Goal: Information Seeking & Learning: Compare options

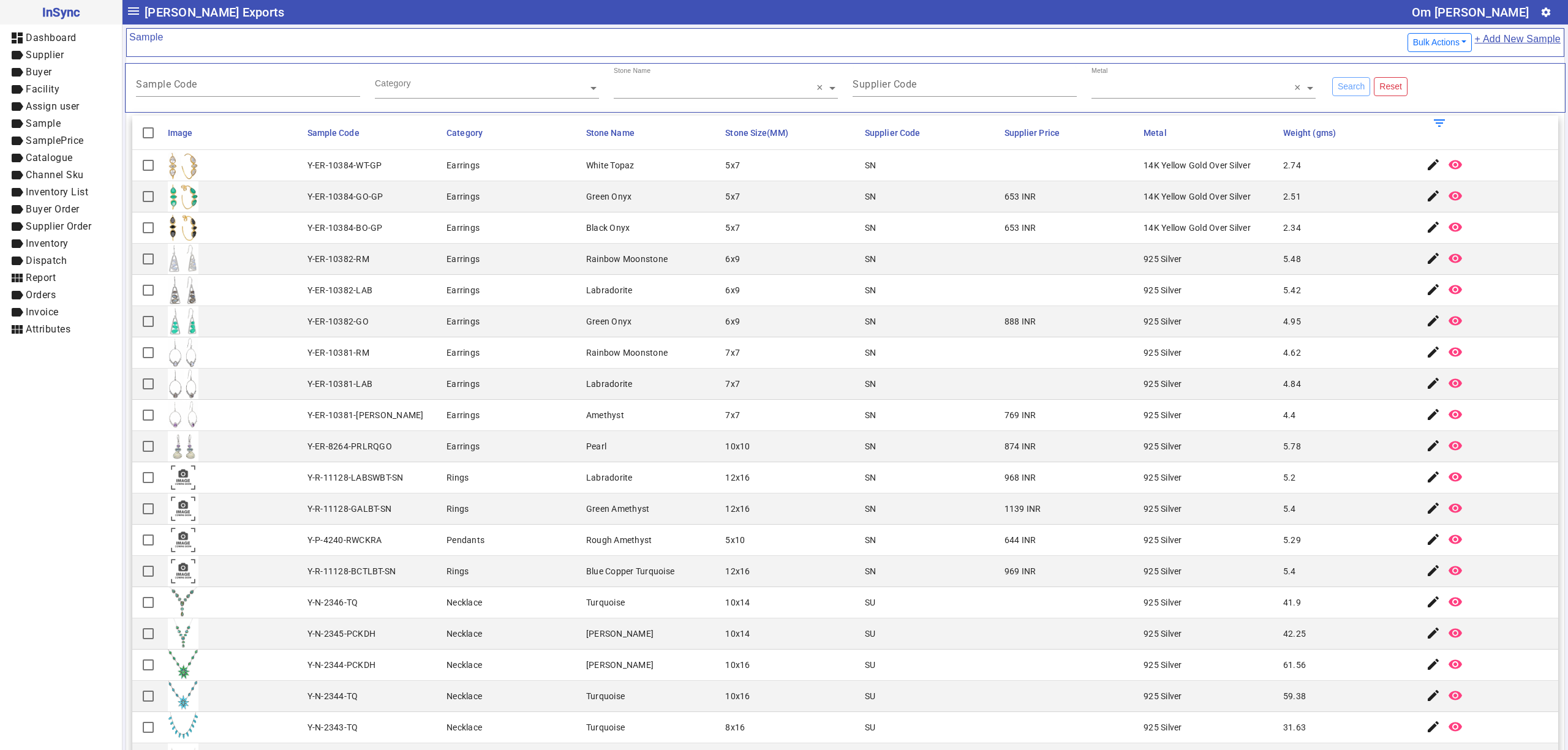
click at [1081, 478] on mat-cell "968 INR" at bounding box center [1071, 478] width 140 height 31
click at [1000, 77] on div "Supplier Code" at bounding box center [965, 82] width 225 height 30
click at [1204, 80] on div "Metal" at bounding box center [1198, 73] width 213 height 14
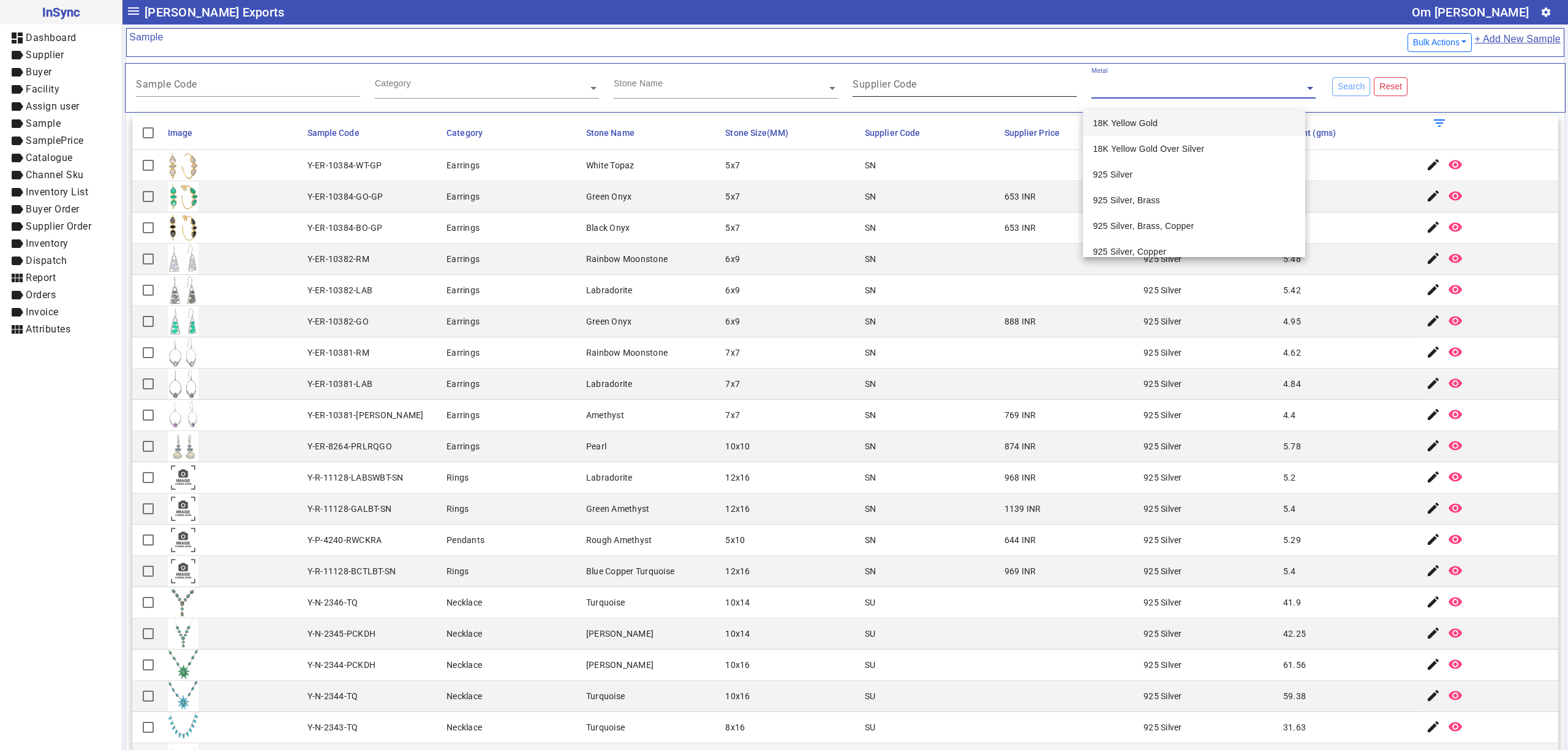
click at [981, 79] on div "Supplier Code" at bounding box center [965, 82] width 225 height 30
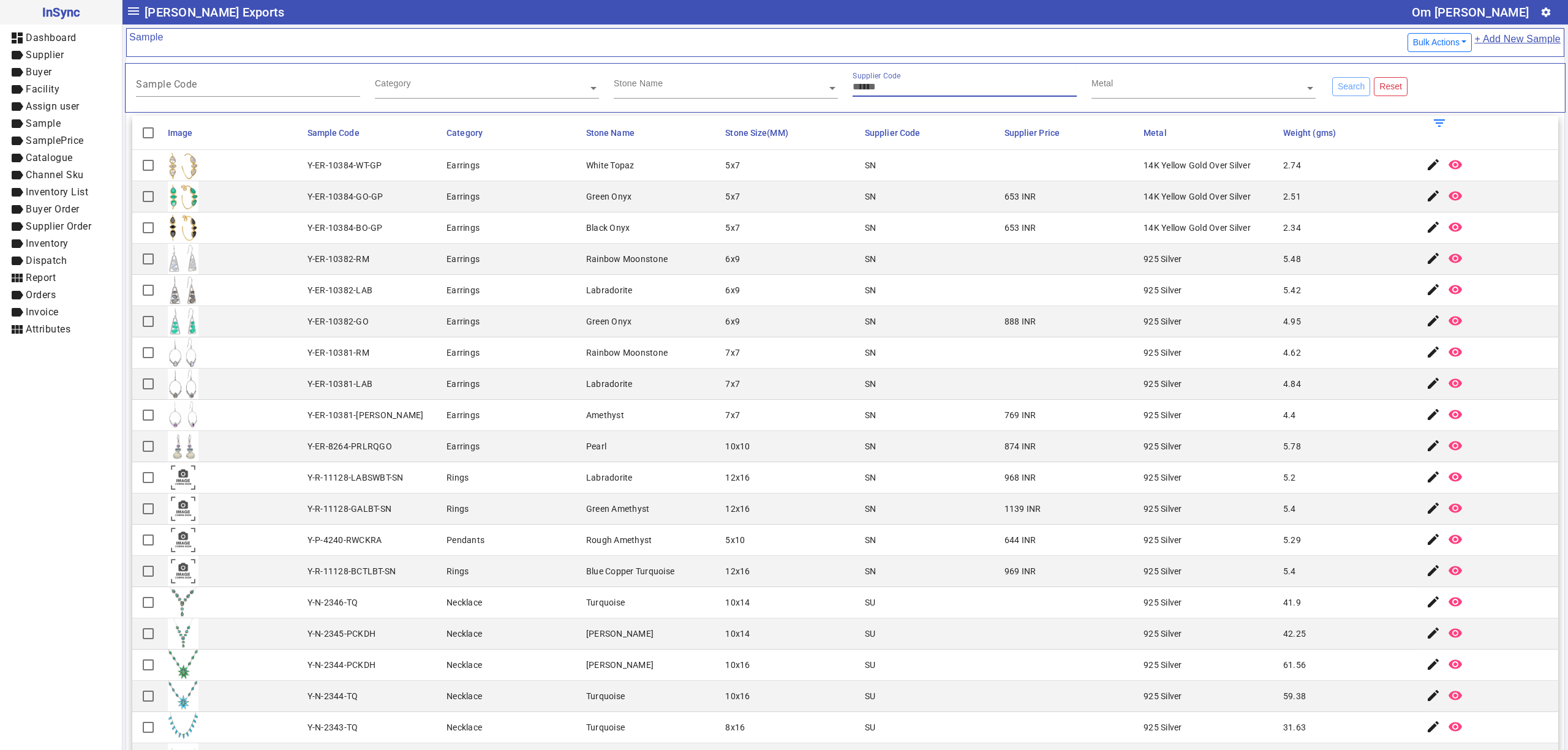
click at [630, 87] on input "text" at bounding box center [726, 88] width 225 height 13
click at [496, 88] on input "text" at bounding box center [487, 88] width 225 height 13
click at [252, 86] on input "Sample Code" at bounding box center [248, 87] width 225 height 10
click at [391, 265] on mat-cell "Y-ER-10382-RM" at bounding box center [373, 259] width 140 height 31
click at [479, 321] on mat-cell "Earrings" at bounding box center [513, 321] width 140 height 31
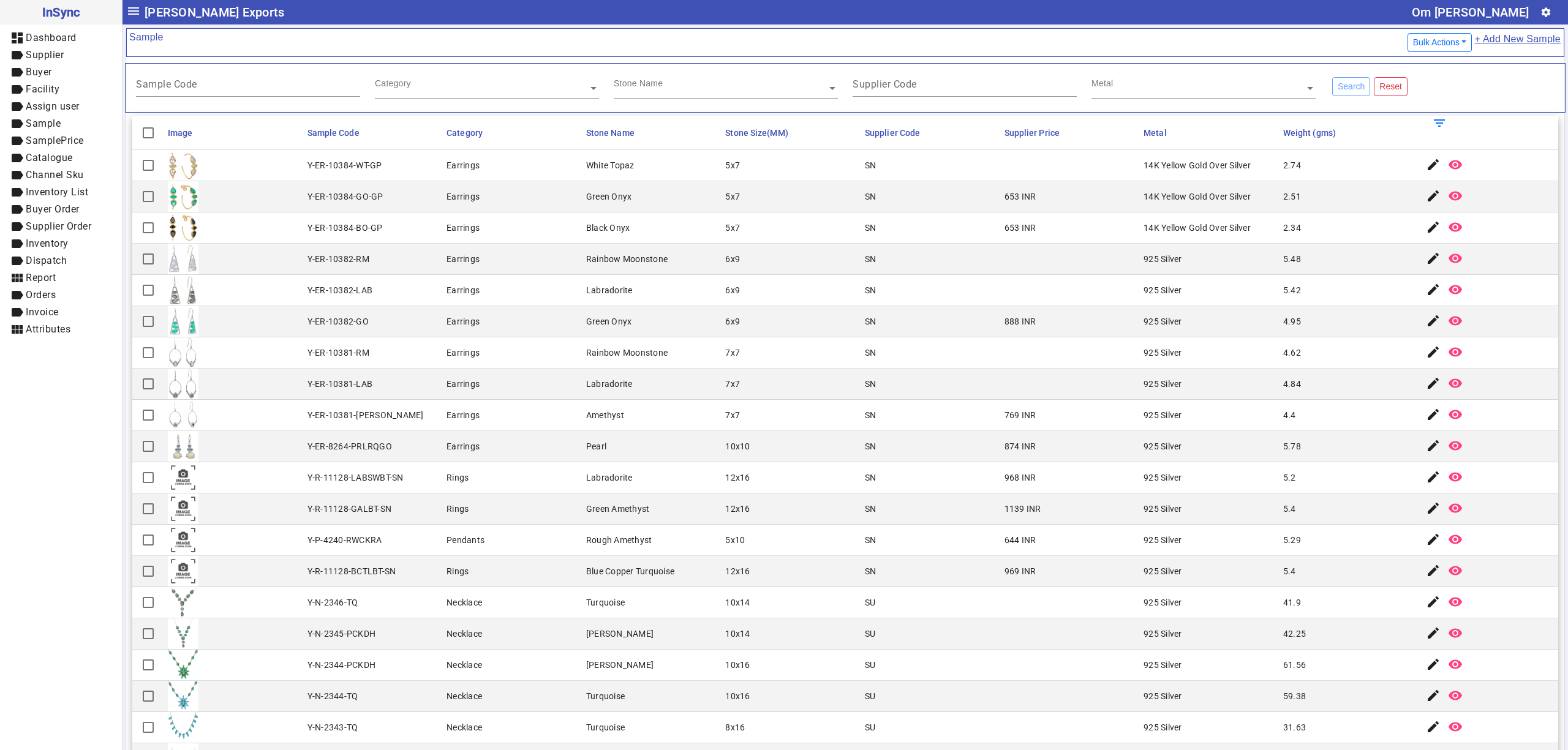
click at [1232, 77] on div "Metal" at bounding box center [1198, 73] width 213 height 14
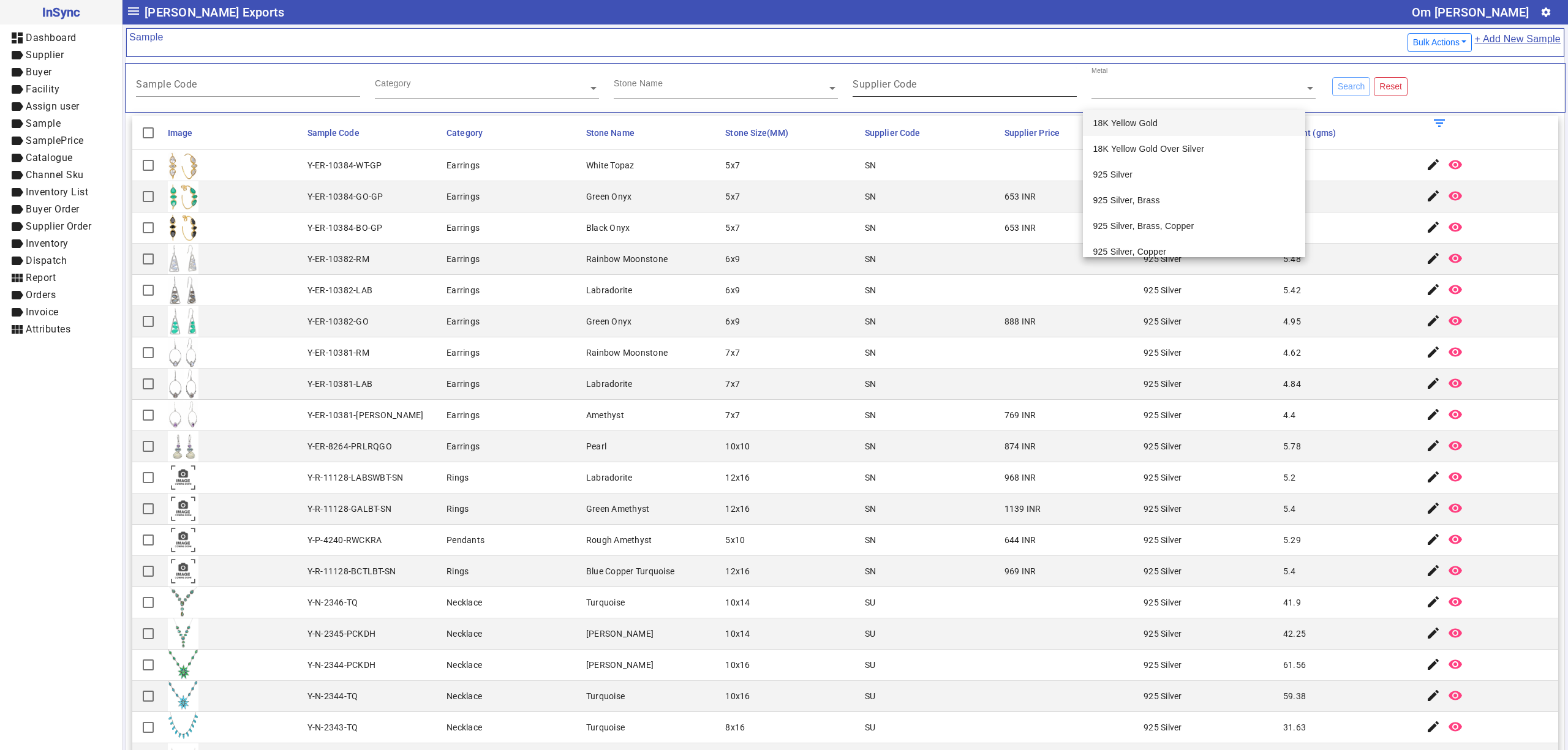
click at [1077, 89] on div at bounding box center [1077, 89] width 0 height 0
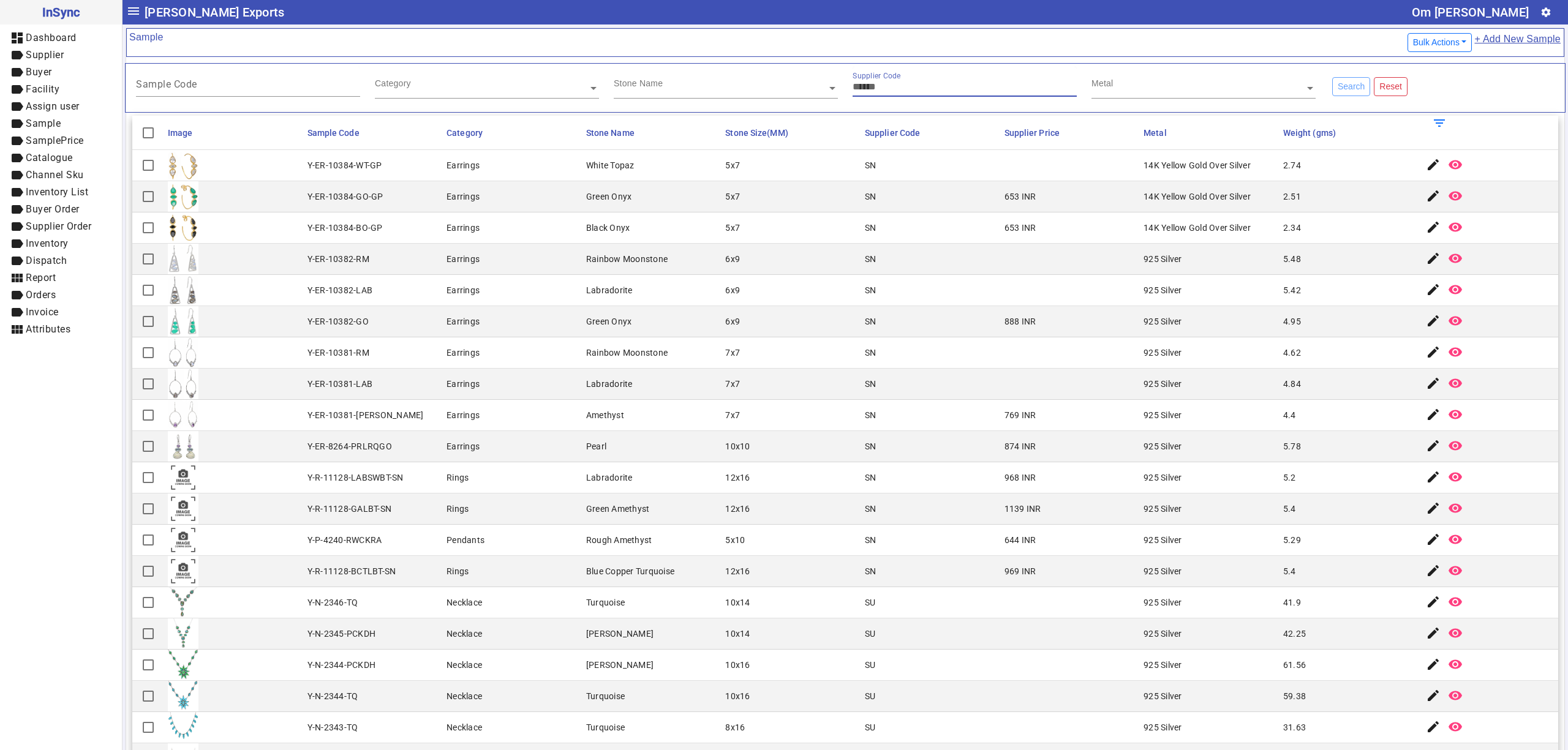
click at [657, 92] on input "text" at bounding box center [726, 88] width 225 height 13
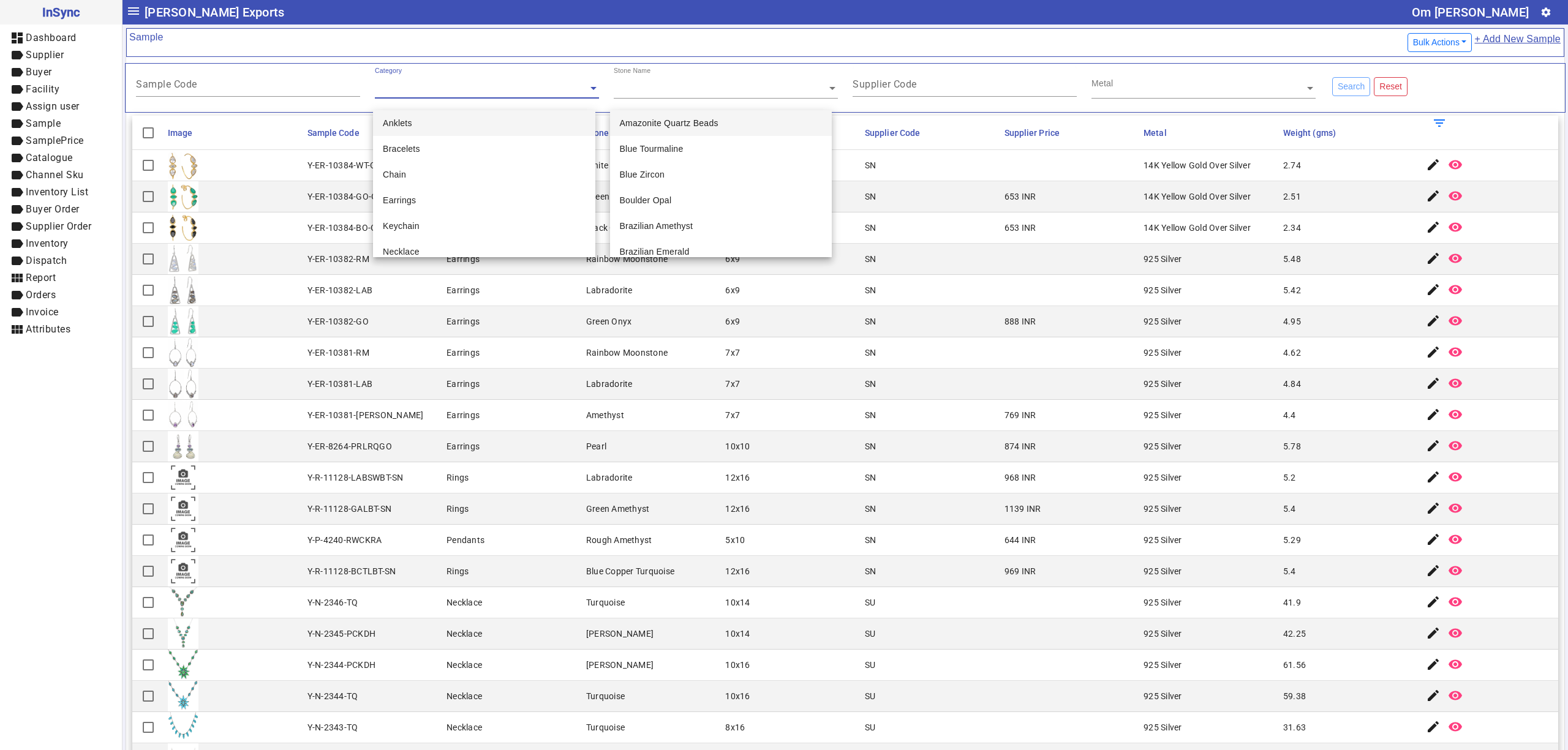
click at [485, 89] on input "text" at bounding box center [487, 88] width 225 height 13
click at [262, 75] on div "Sample Code" at bounding box center [248, 82] width 225 height 30
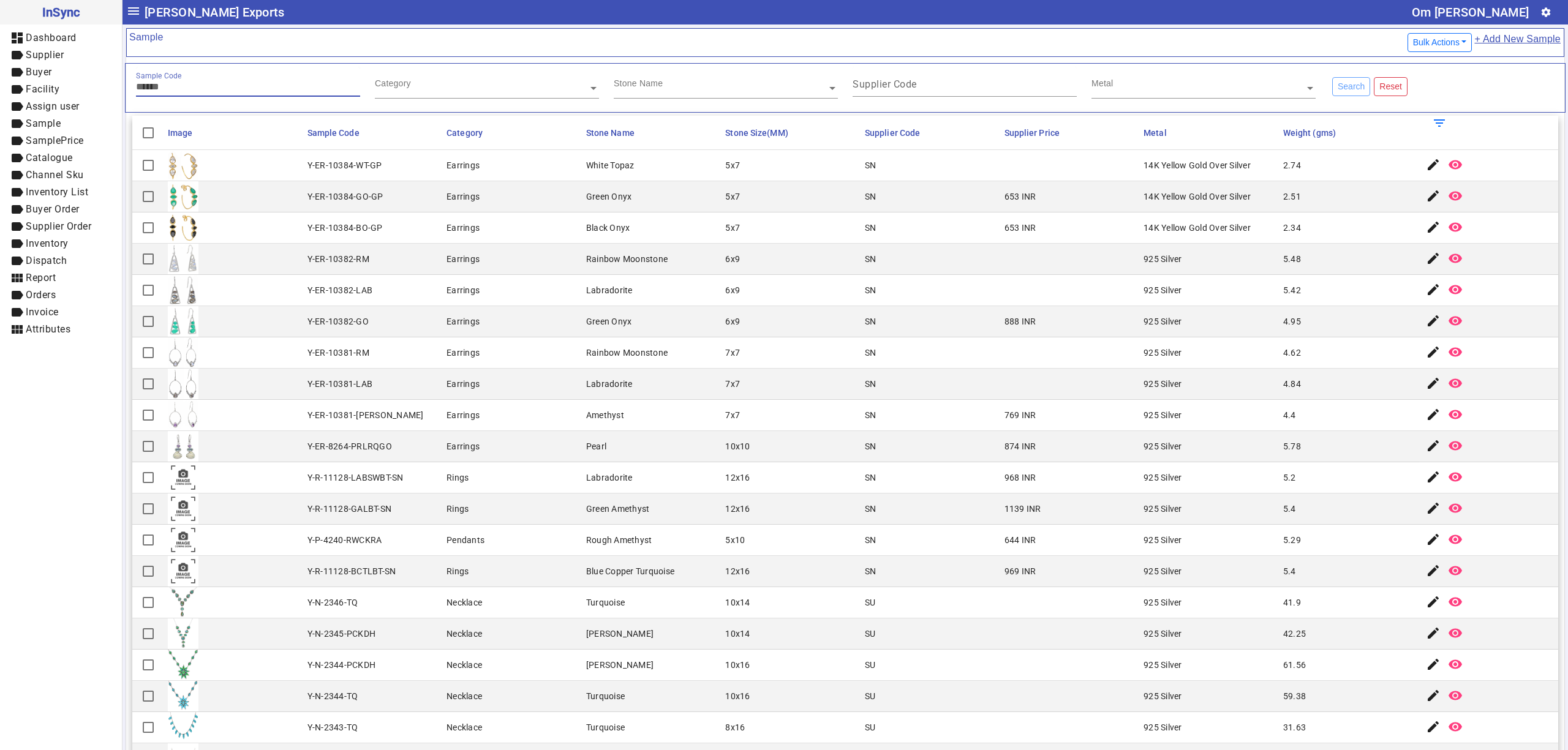
click at [218, 84] on input "Sample Code" at bounding box center [248, 87] width 225 height 10
click at [411, 87] on input "text" at bounding box center [487, 88] width 225 height 13
click at [654, 92] on input "text" at bounding box center [726, 88] width 225 height 13
click at [882, 87] on mat-label "Supplier Code" at bounding box center [885, 84] width 64 height 12
click at [882, 87] on input "Supplier Code" at bounding box center [965, 87] width 225 height 10
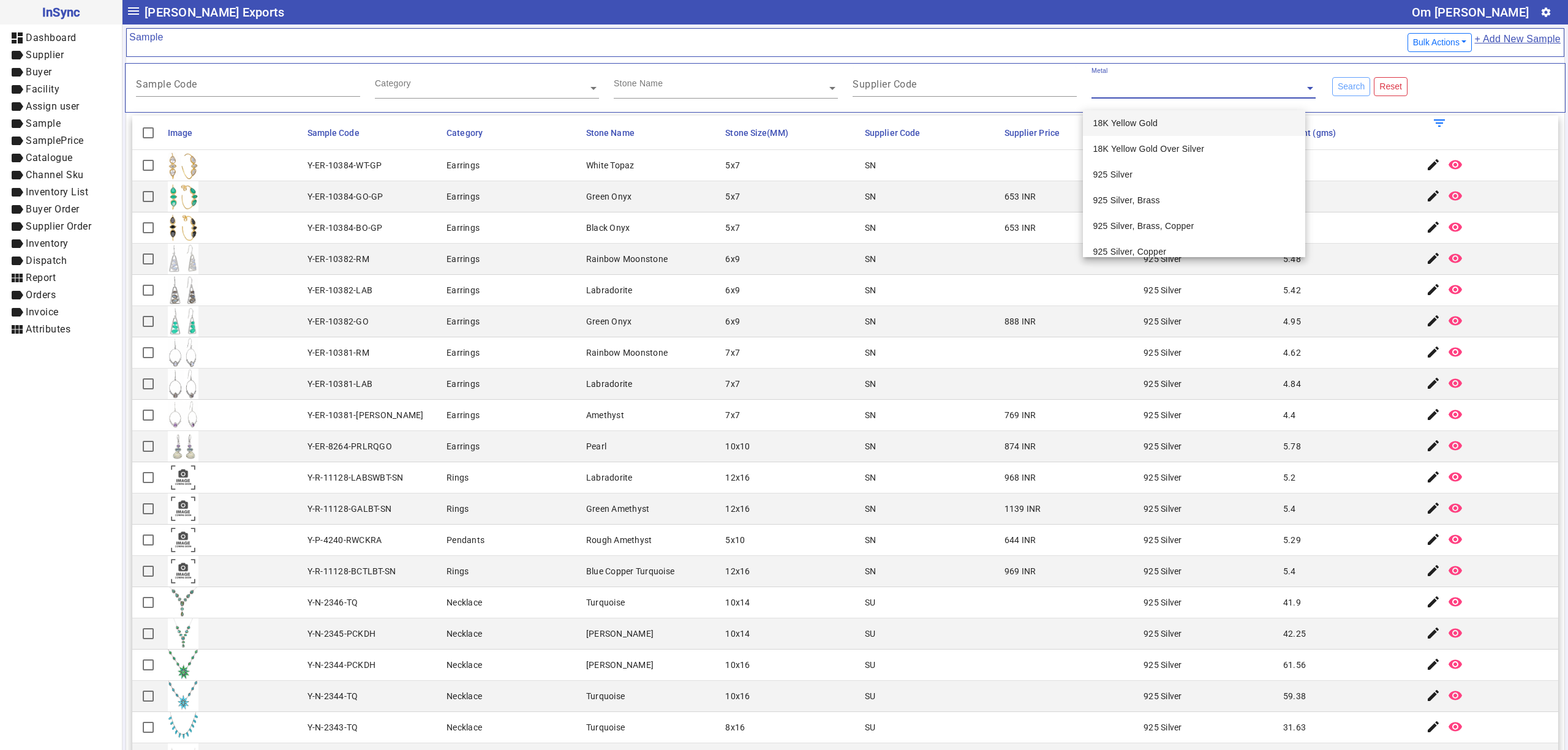
click at [1155, 88] on input "text" at bounding box center [1204, 88] width 225 height 13
click at [941, 114] on mat-card-content "Sample Code Category Stone Name Supplier Code Metal Search Reset Image Sample C…" at bounding box center [845, 464] width 1438 height 815
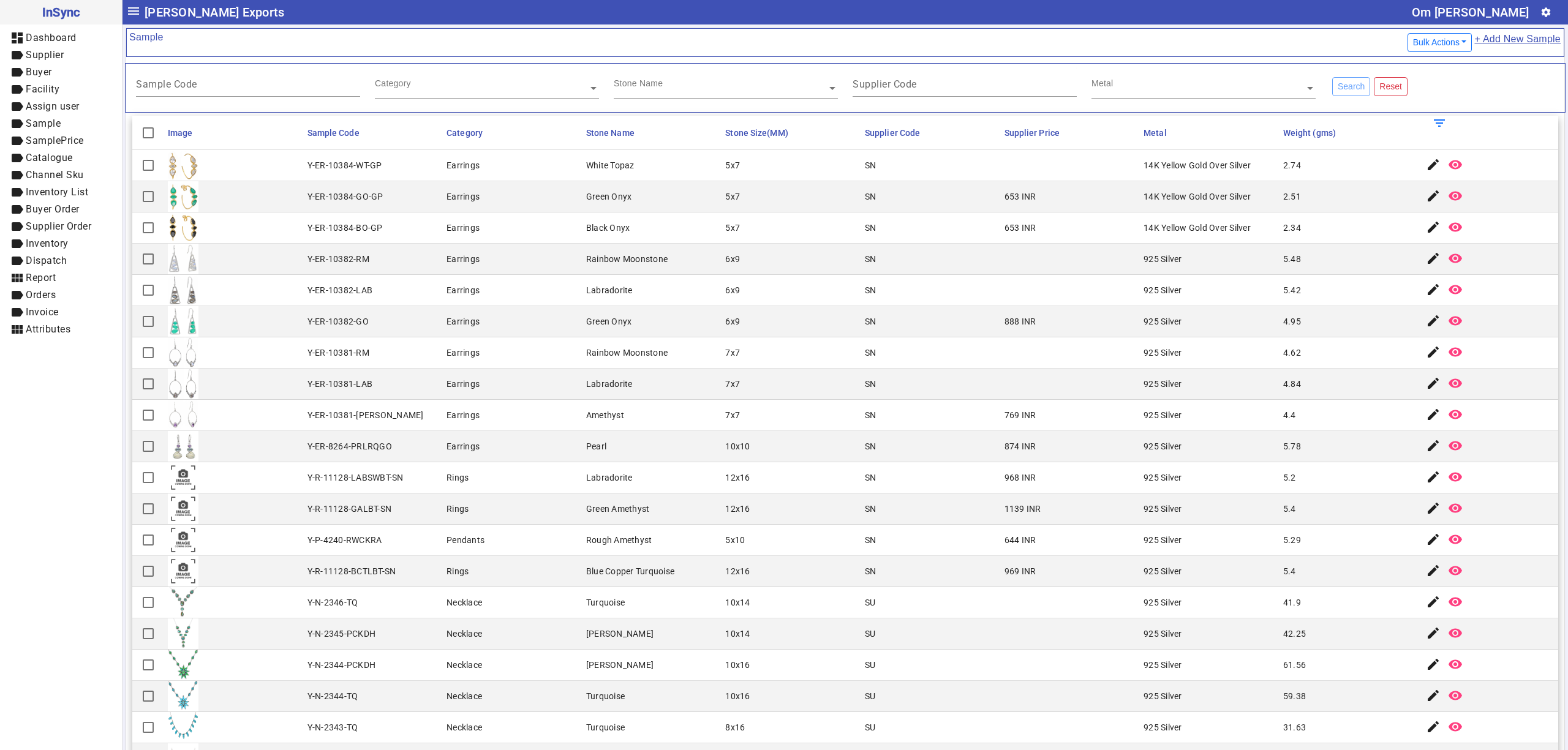
click at [420, 179] on mat-cell "Y-ER-10384-WT-GP" at bounding box center [373, 165] width 140 height 31
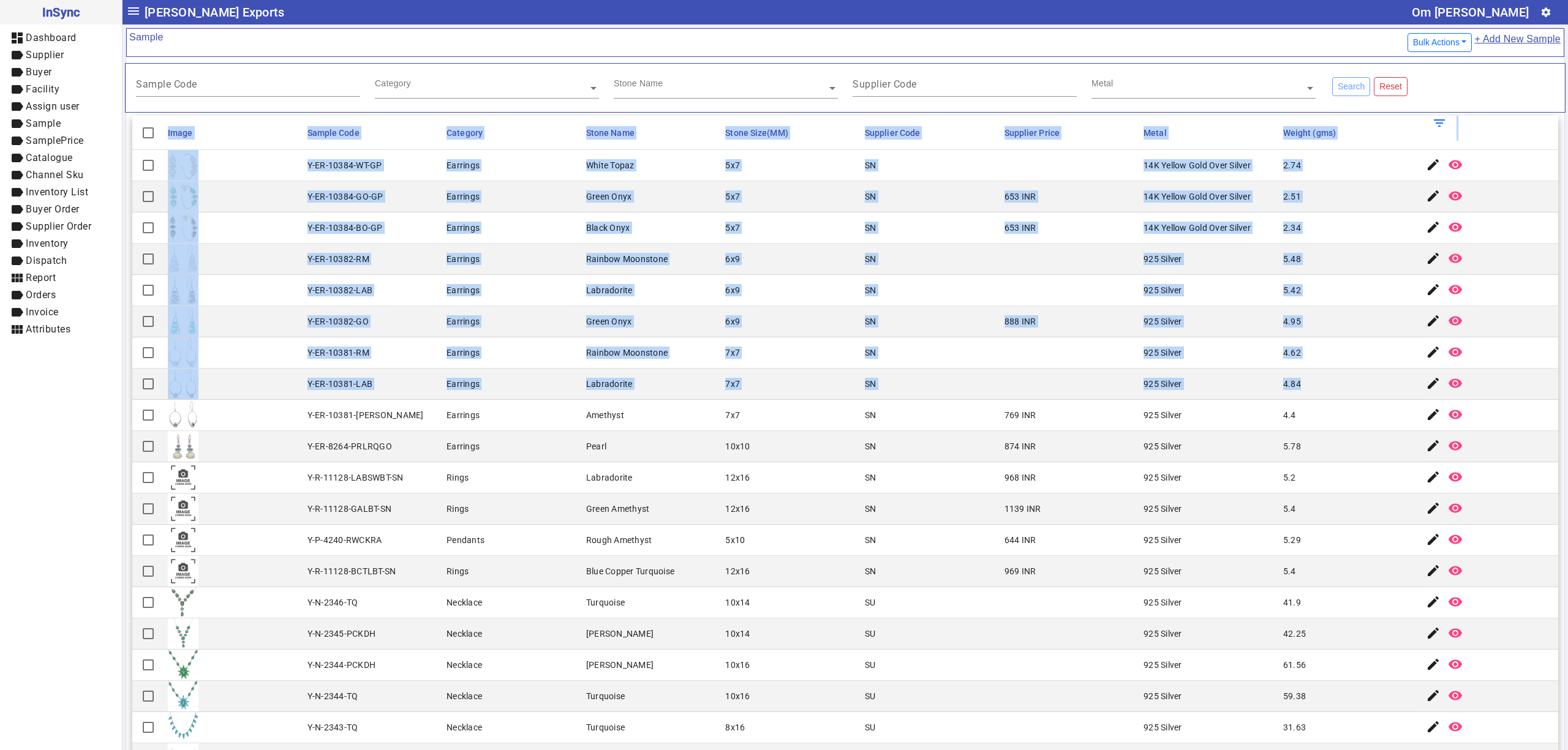
drag, startPoint x: 162, startPoint y: 128, endPoint x: 1324, endPoint y: 384, distance: 1189.9
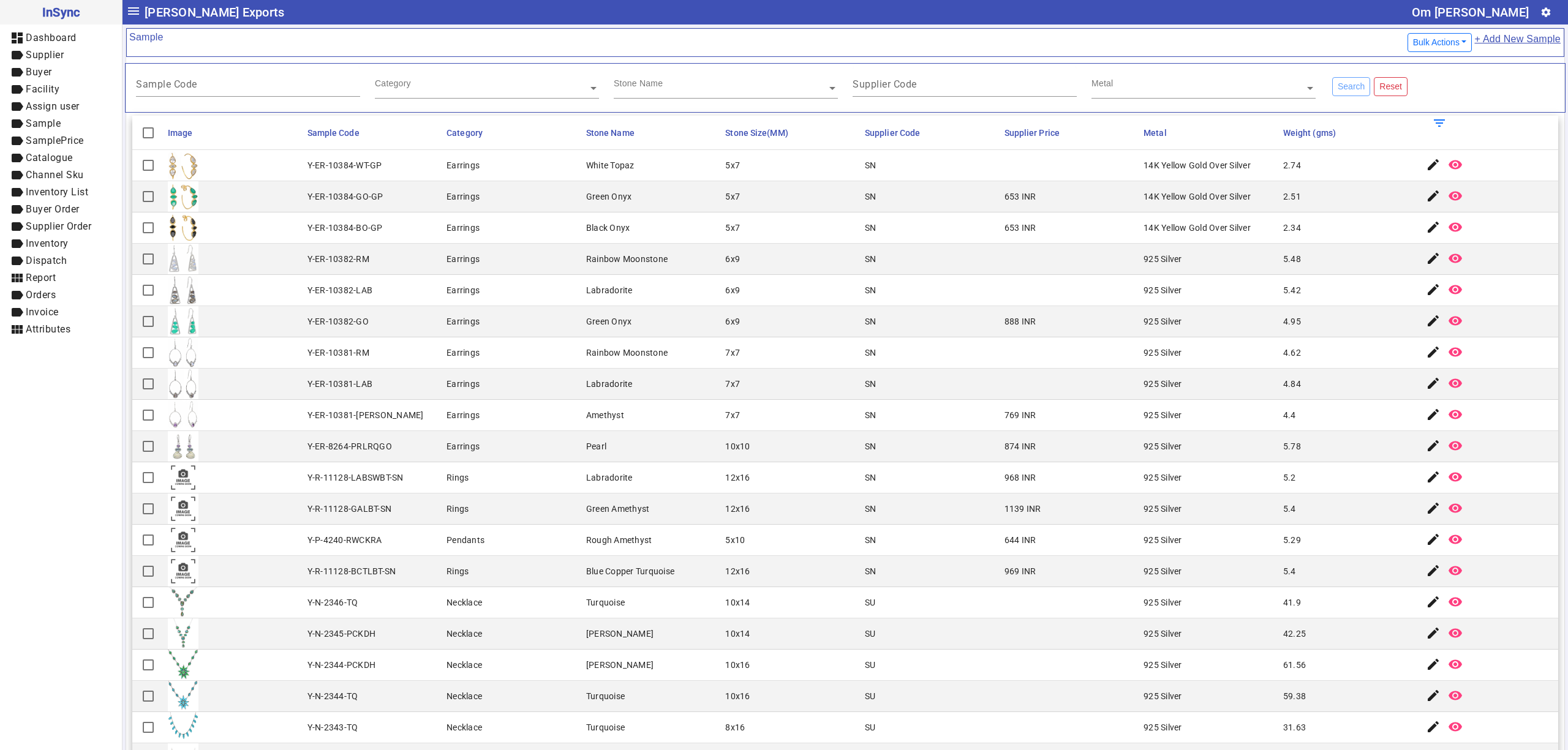
click at [1307, 442] on mat-cell "5.78" at bounding box center [1349, 446] width 140 height 31
drag, startPoint x: 1302, startPoint y: 324, endPoint x: 1342, endPoint y: 329, distance: 40.3
click at [1342, 329] on mat-cell "4.95" at bounding box center [1349, 321] width 140 height 31
click at [1348, 312] on mat-cell "4.95" at bounding box center [1349, 321] width 140 height 31
click at [607, 267] on mat-cell "Rainbow Moonstone" at bounding box center [653, 259] width 140 height 31
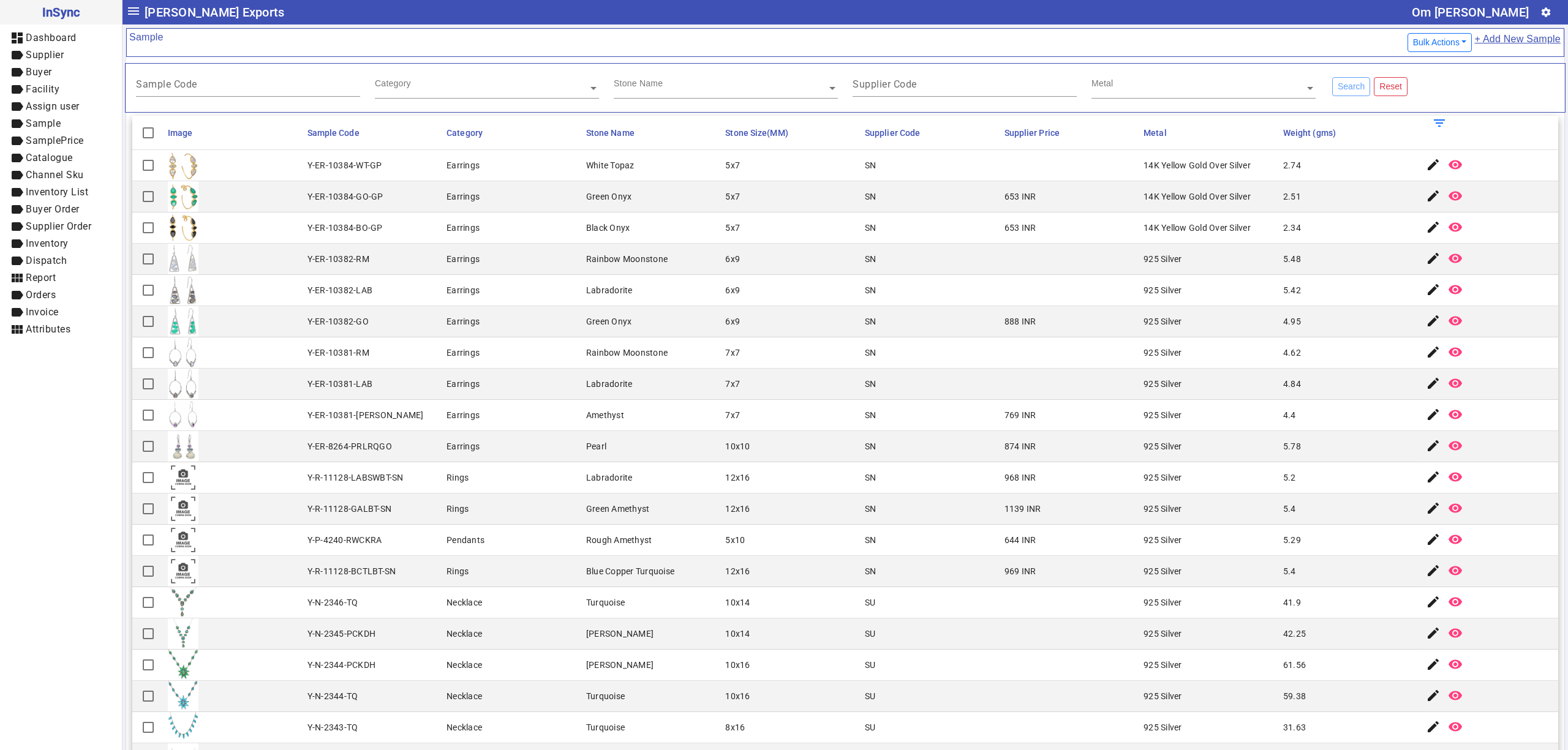
click at [469, 576] on mat-cell "Rings" at bounding box center [513, 571] width 140 height 31
click at [741, 549] on mat-cell "5x10" at bounding box center [792, 540] width 140 height 31
click at [196, 82] on mat-label "Sample Code" at bounding box center [167, 84] width 61 height 12
click at [196, 82] on input "Sample Code" at bounding box center [248, 87] width 225 height 10
click at [467, 81] on div "Category" at bounding box center [481, 73] width 213 height 14
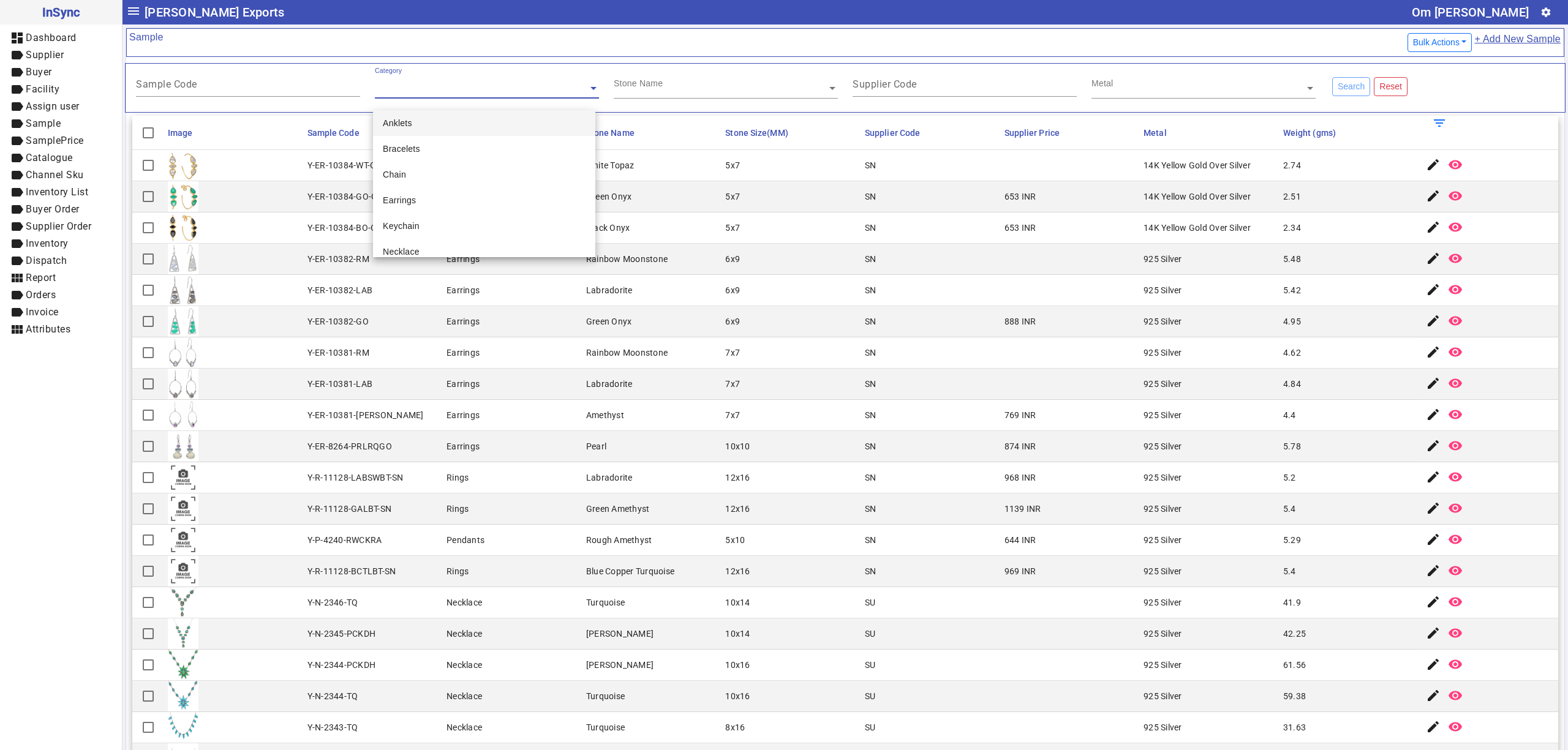
click at [704, 87] on input "text" at bounding box center [726, 88] width 225 height 13
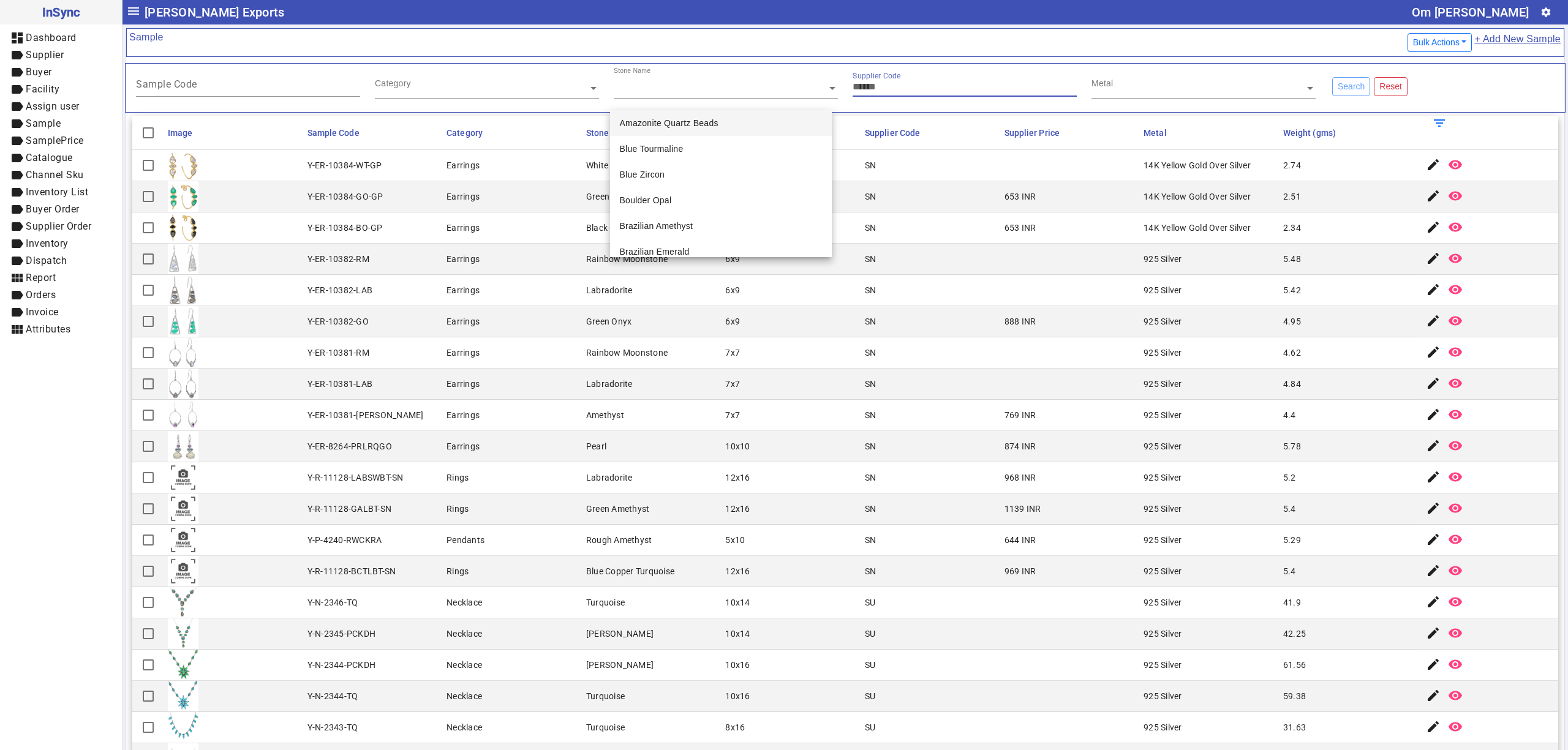
click at [940, 92] on input "Supplier Code" at bounding box center [965, 87] width 225 height 10
click at [1105, 88] on input "text" at bounding box center [1204, 88] width 225 height 13
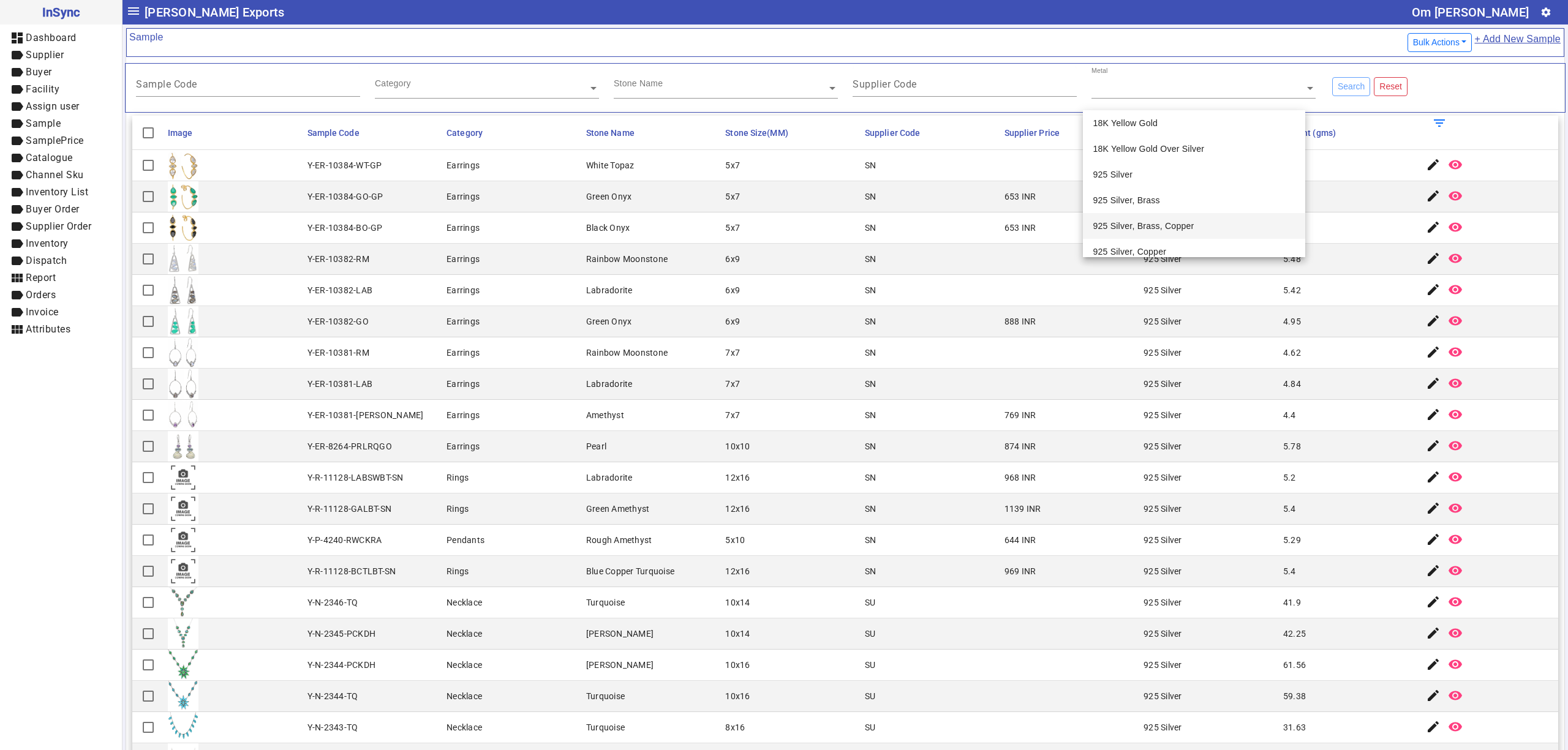
click at [878, 248] on mat-cell "SN" at bounding box center [931, 259] width 140 height 31
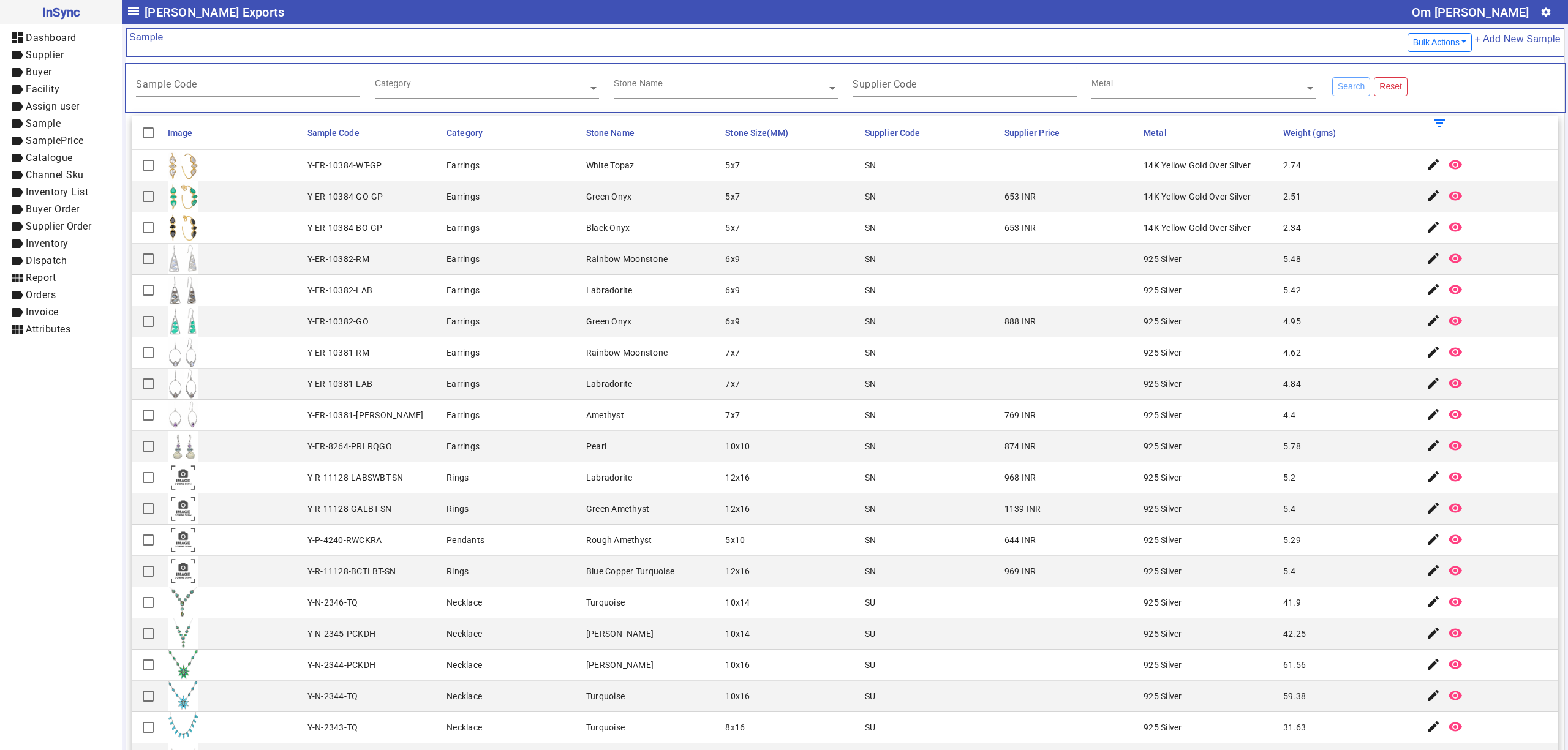
click at [261, 172] on mat-cell at bounding box center [234, 165] width 140 height 31
click at [188, 172] on img at bounding box center [183, 165] width 30 height 30
click at [209, 79] on div "Sample Code" at bounding box center [248, 82] width 225 height 30
click at [490, 82] on div "Category" at bounding box center [487, 82] width 225 height 32
drag, startPoint x: 652, startPoint y: 91, endPoint x: 829, endPoint y: 83, distance: 177.2
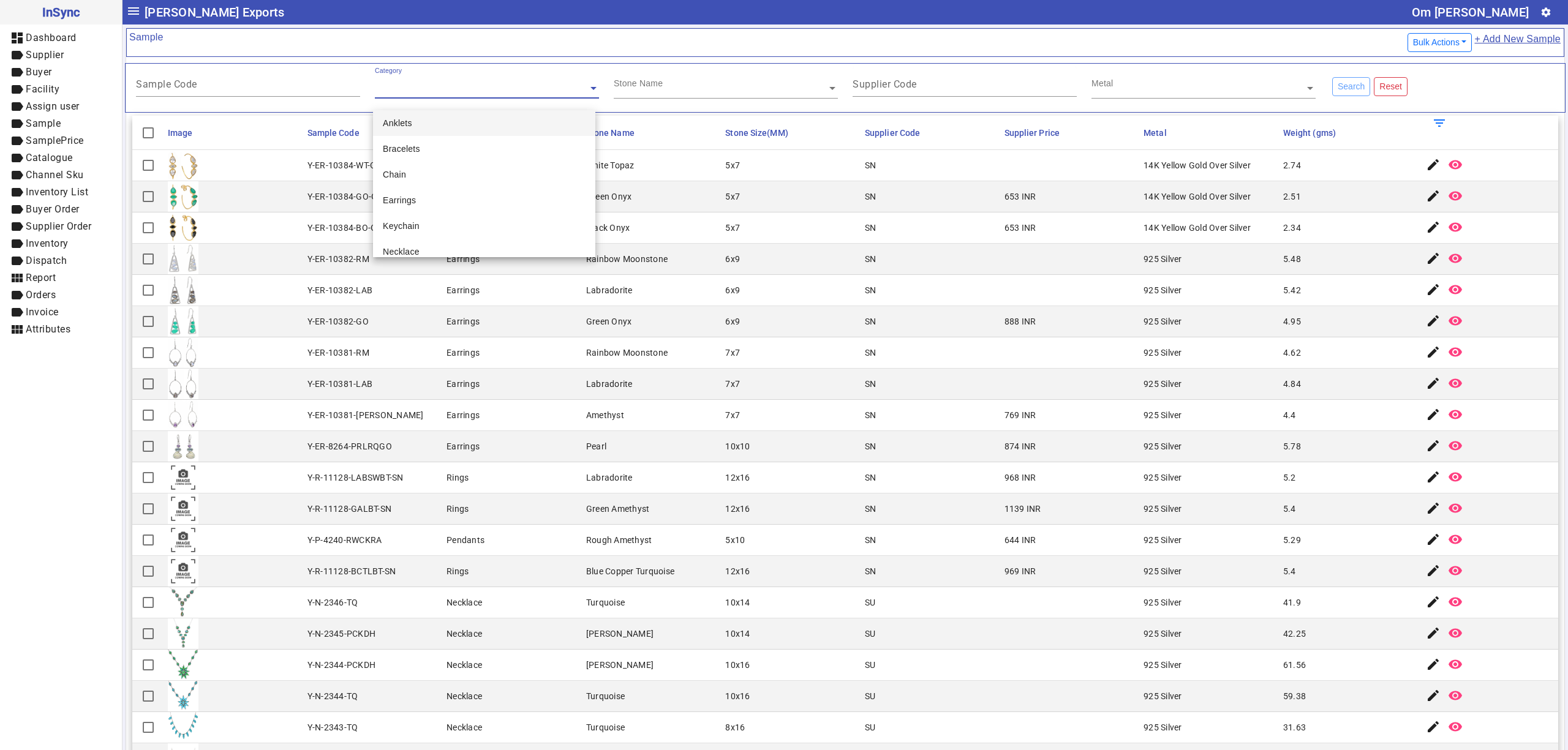
click at [653, 91] on input "text" at bounding box center [726, 88] width 225 height 13
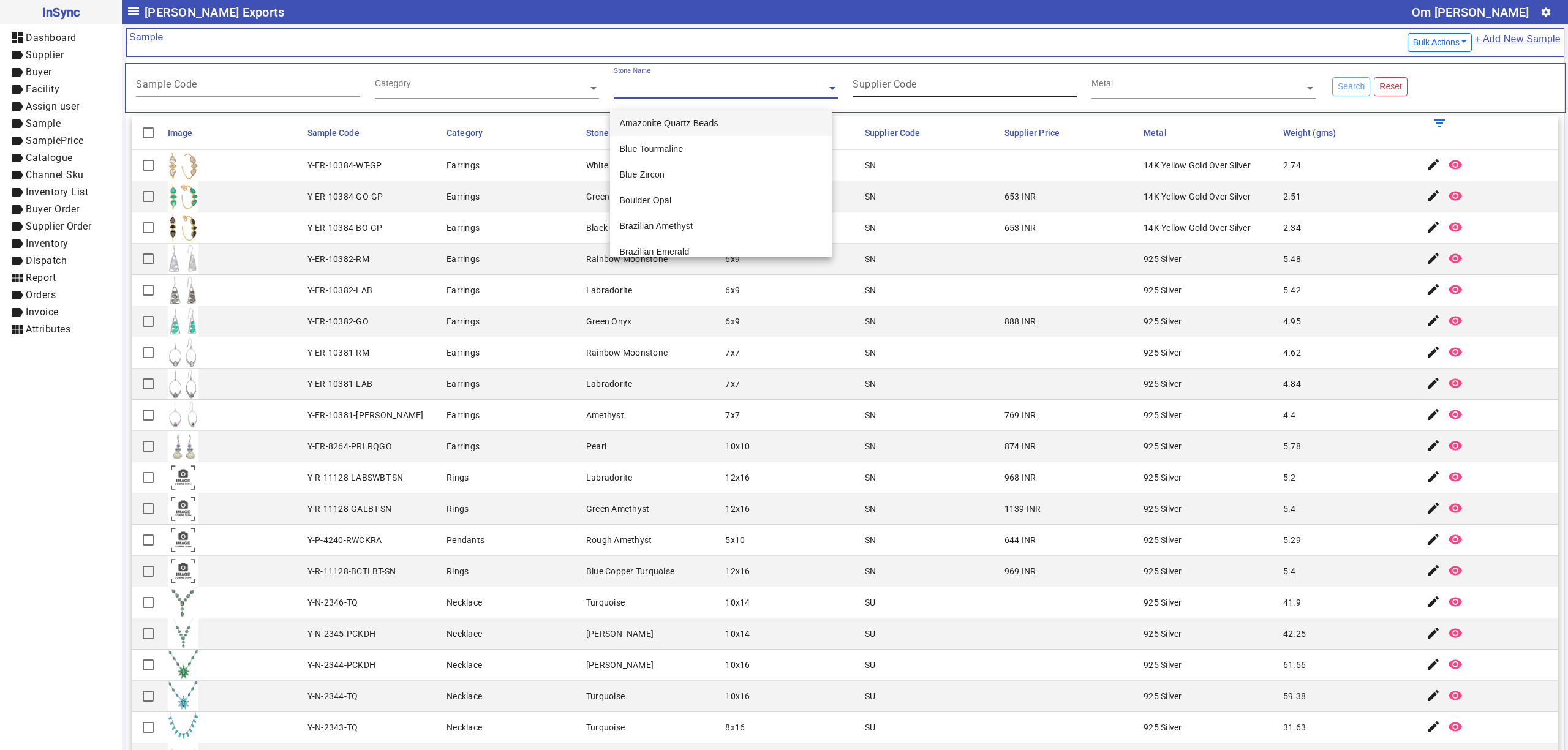
drag, startPoint x: 939, startPoint y: 86, endPoint x: 1082, endPoint y: 87, distance: 143.0
click at [939, 87] on input "Supplier Code" at bounding box center [965, 87] width 225 height 10
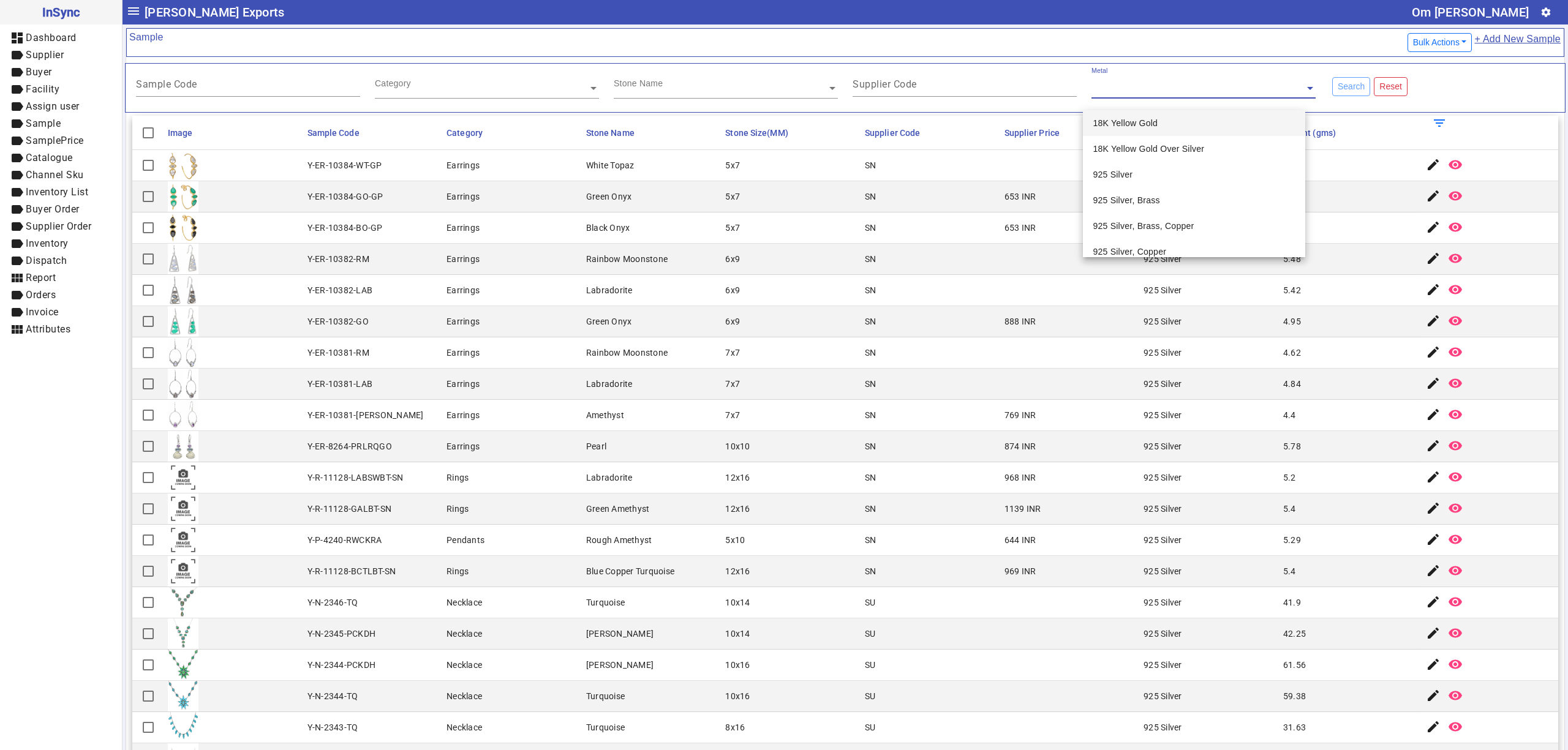
click at [1135, 87] on input "text" at bounding box center [1204, 88] width 225 height 13
drag, startPoint x: 1145, startPoint y: 338, endPoint x: 1052, endPoint y: 303, distance: 99.4
click at [1140, 336] on mat-cell "925 Silver" at bounding box center [1210, 321] width 140 height 31
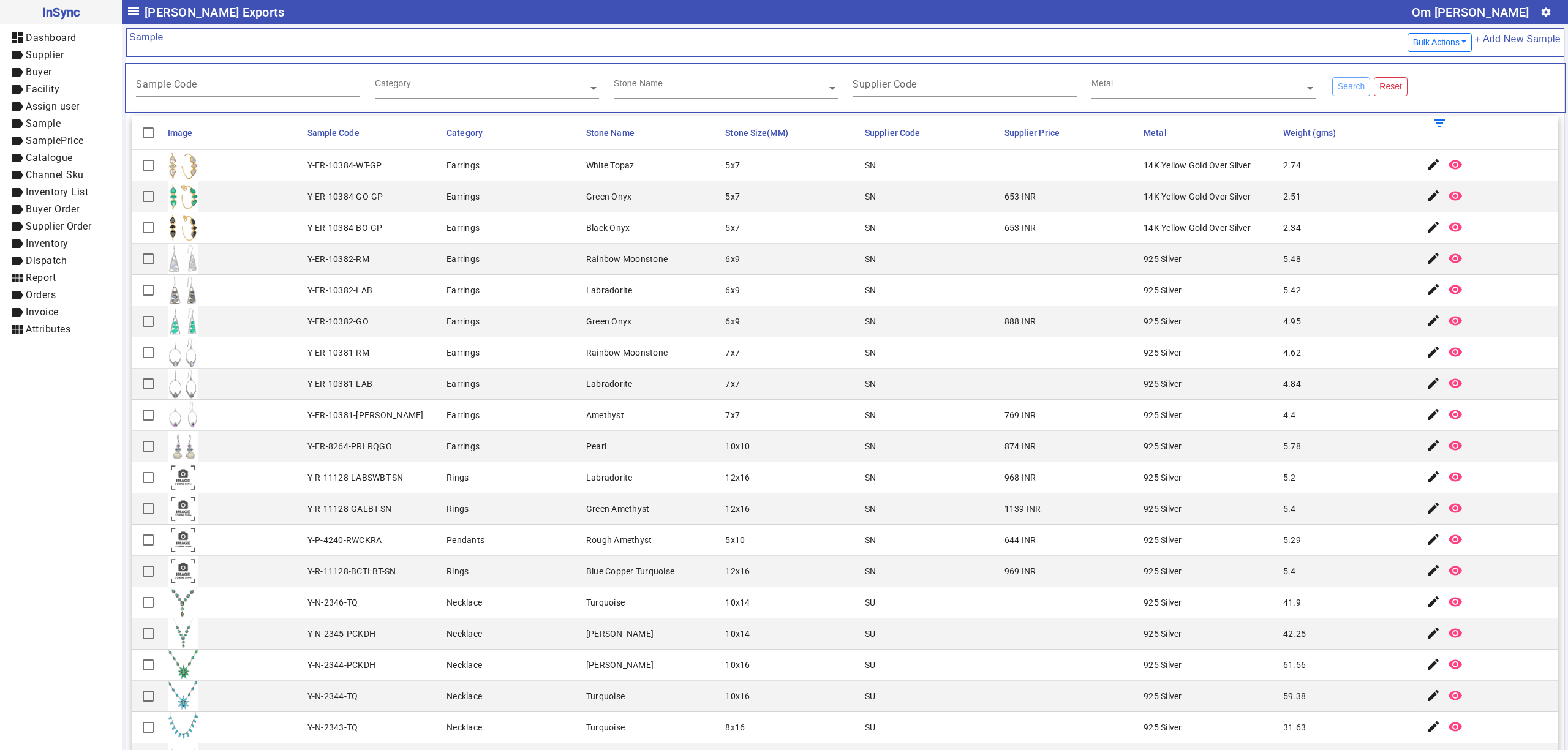
click at [607, 271] on mat-cell "Rainbow Moonstone" at bounding box center [653, 259] width 140 height 31
click at [230, 229] on mat-cell at bounding box center [234, 228] width 140 height 31
click at [287, 182] on mat-cell at bounding box center [234, 165] width 140 height 31
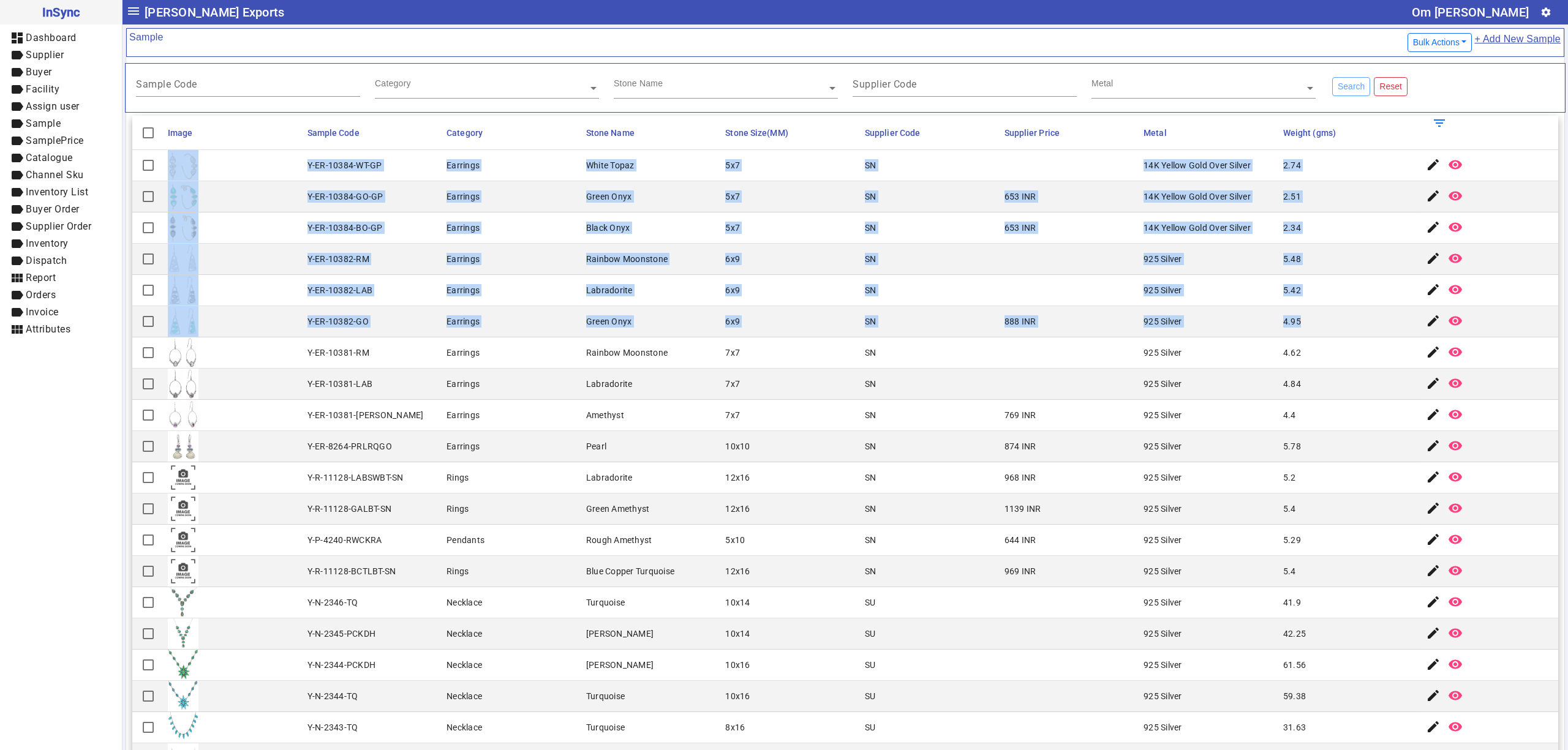
drag, startPoint x: 299, startPoint y: 170, endPoint x: 1322, endPoint y: 327, distance: 1035.0
click at [500, 197] on mat-cell "Earrings" at bounding box center [513, 197] width 140 height 31
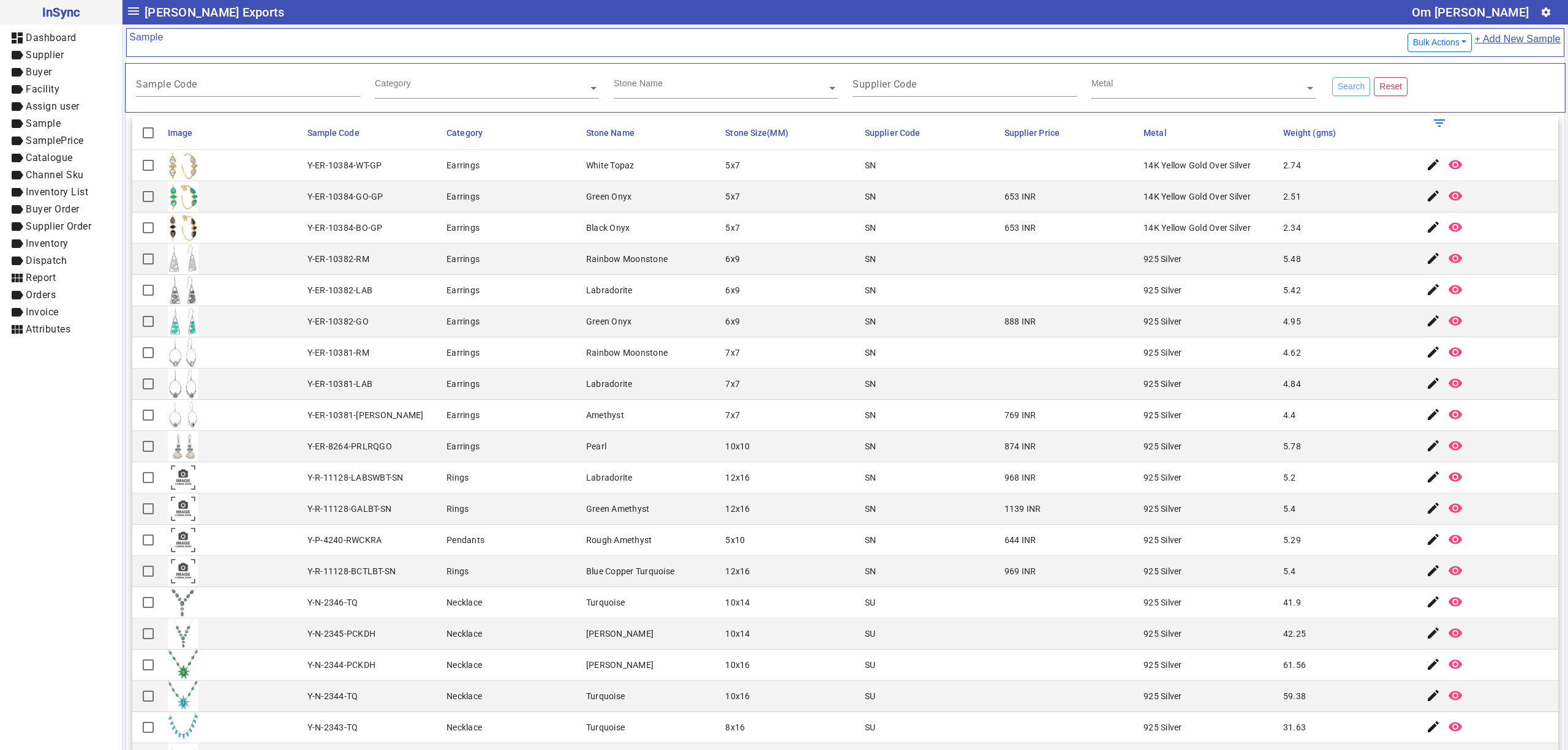
click at [1036, 335] on mat-cell "888 INR" at bounding box center [1071, 321] width 140 height 31
click at [881, 302] on mat-cell "SN" at bounding box center [931, 290] width 140 height 31
click at [722, 351] on mat-cell "7x7" at bounding box center [792, 352] width 140 height 31
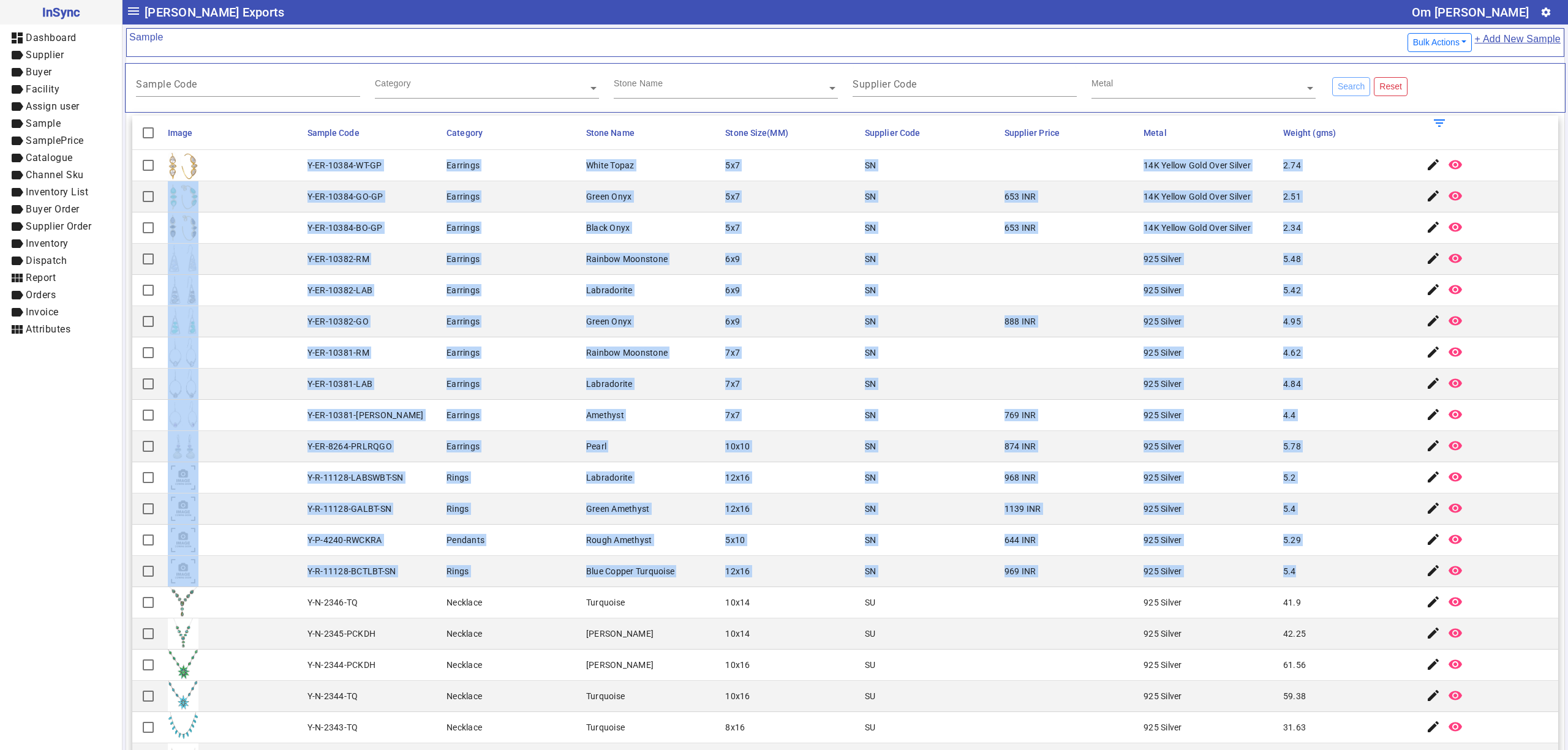
drag, startPoint x: 303, startPoint y: 164, endPoint x: 1297, endPoint y: 569, distance: 1073.3
click at [1015, 384] on mat-cell at bounding box center [1071, 383] width 140 height 31
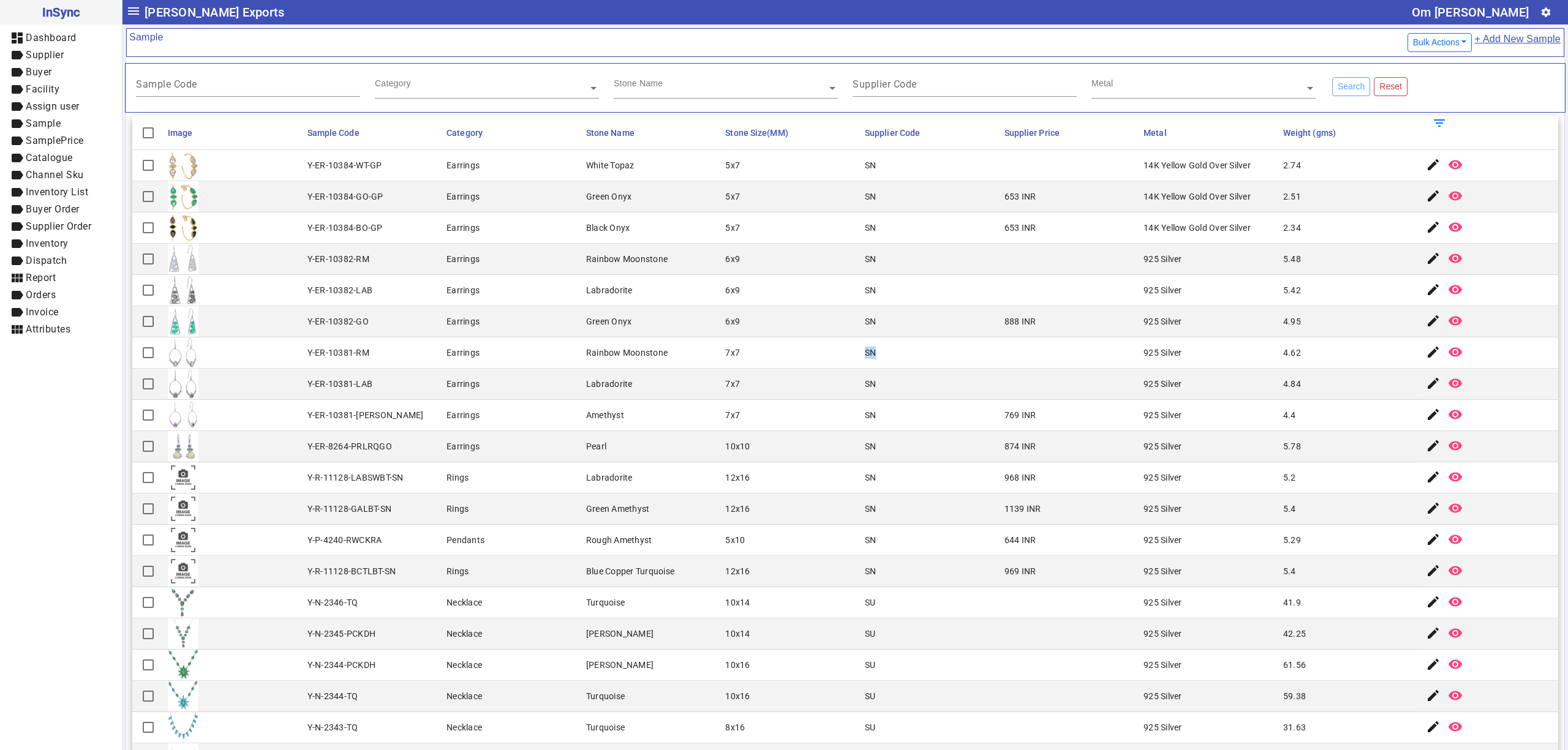
drag, startPoint x: 868, startPoint y: 357, endPoint x: 792, endPoint y: 356, distance: 76.0
click at [792, 356] on mat-row "Y-ER-10381-RM Earrings Rainbow Moonstone 7x7 SN 925 Silver 4.62 edit remove_[ME…" at bounding box center [845, 352] width 1426 height 31
click at [792, 356] on mat-cell "7x7" at bounding box center [792, 352] width 140 height 31
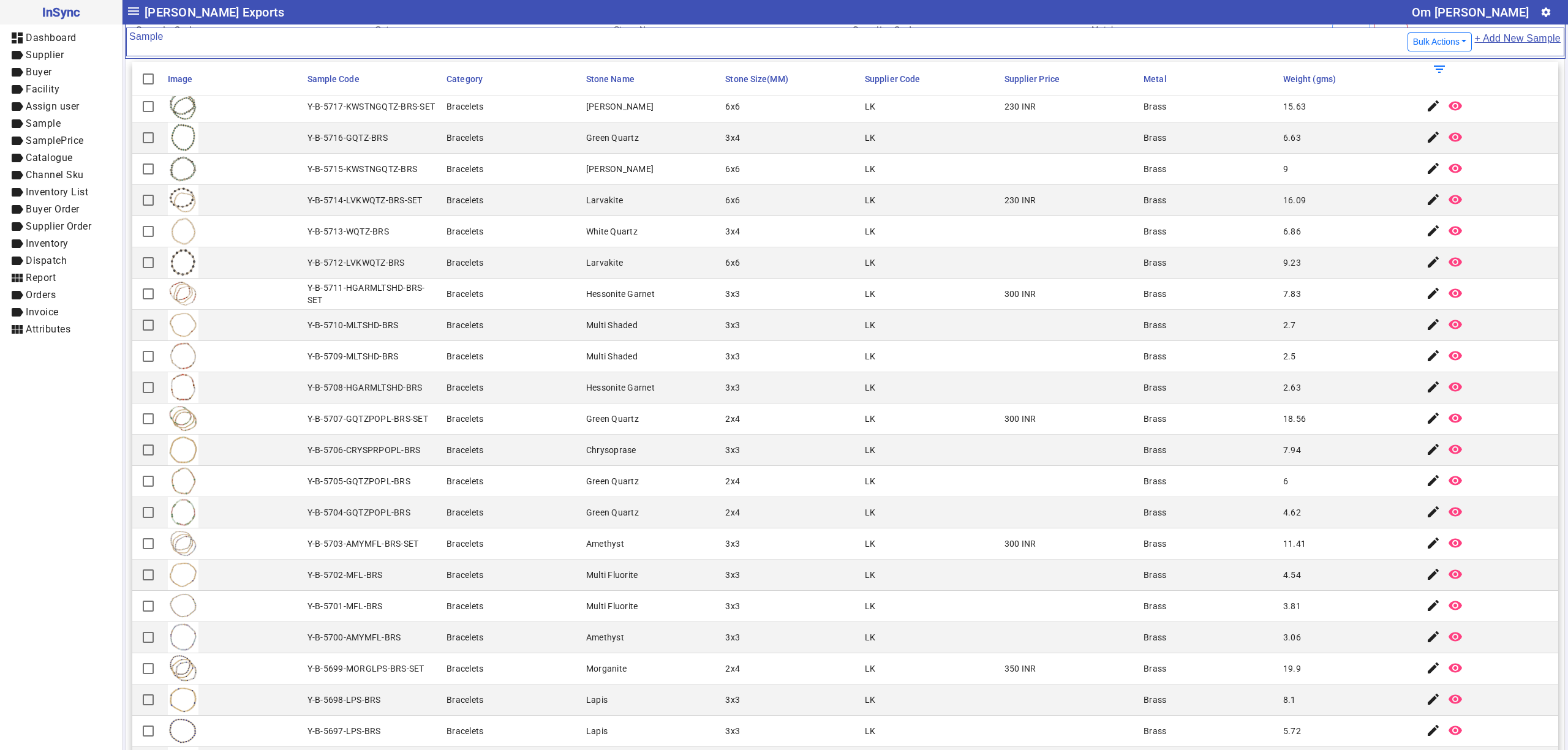
scroll to position [130, 0]
